Goal: Information Seeking & Learning: Learn about a topic

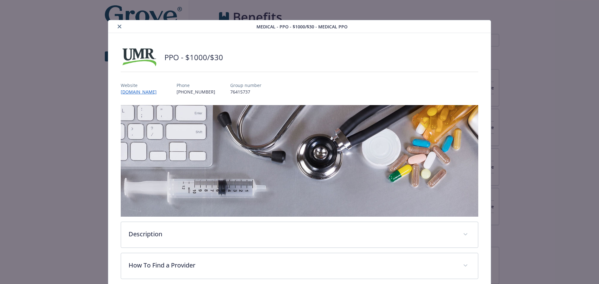
click at [118, 25] on icon "close" at bounding box center [120, 27] width 4 height 4
